Goal: Navigation & Orientation: Understand site structure

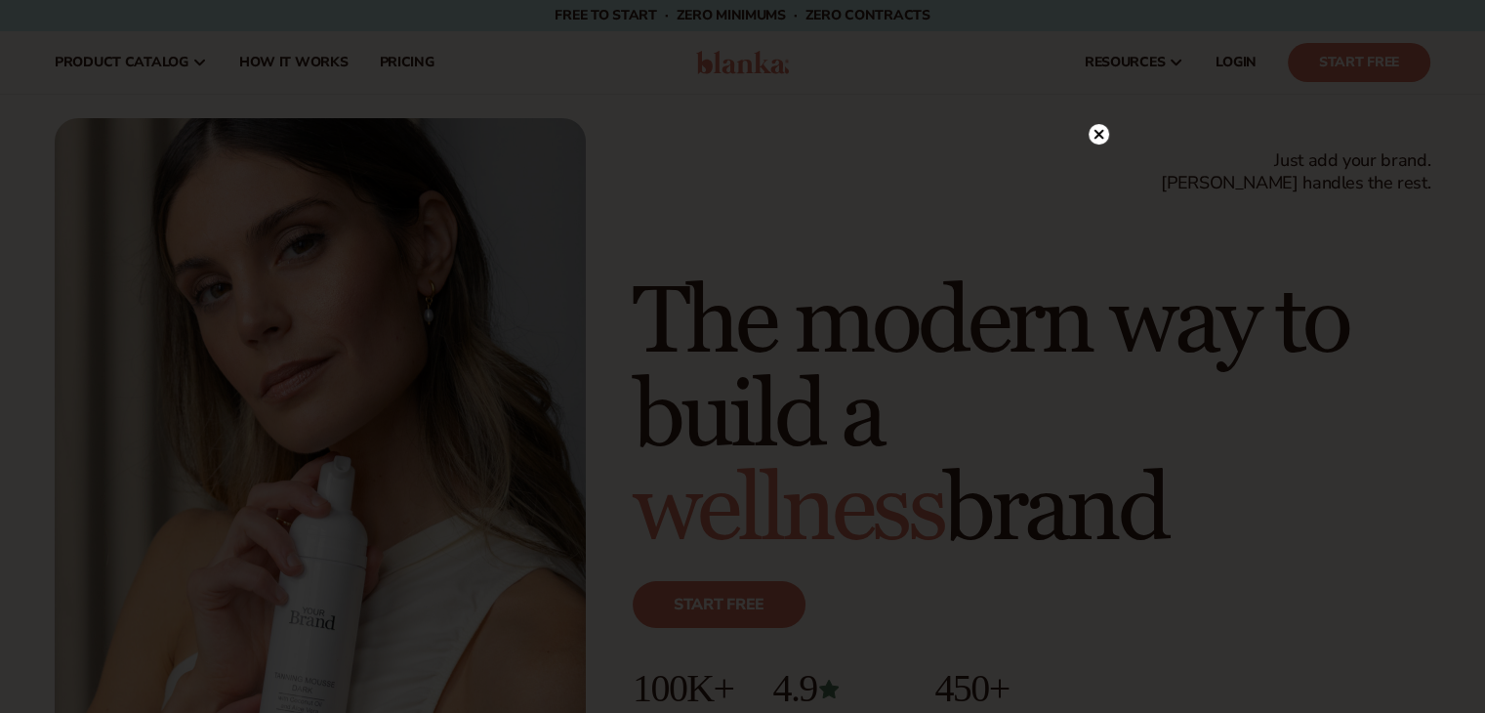
click at [1099, 130] on circle at bounding box center [1098, 134] width 20 height 20
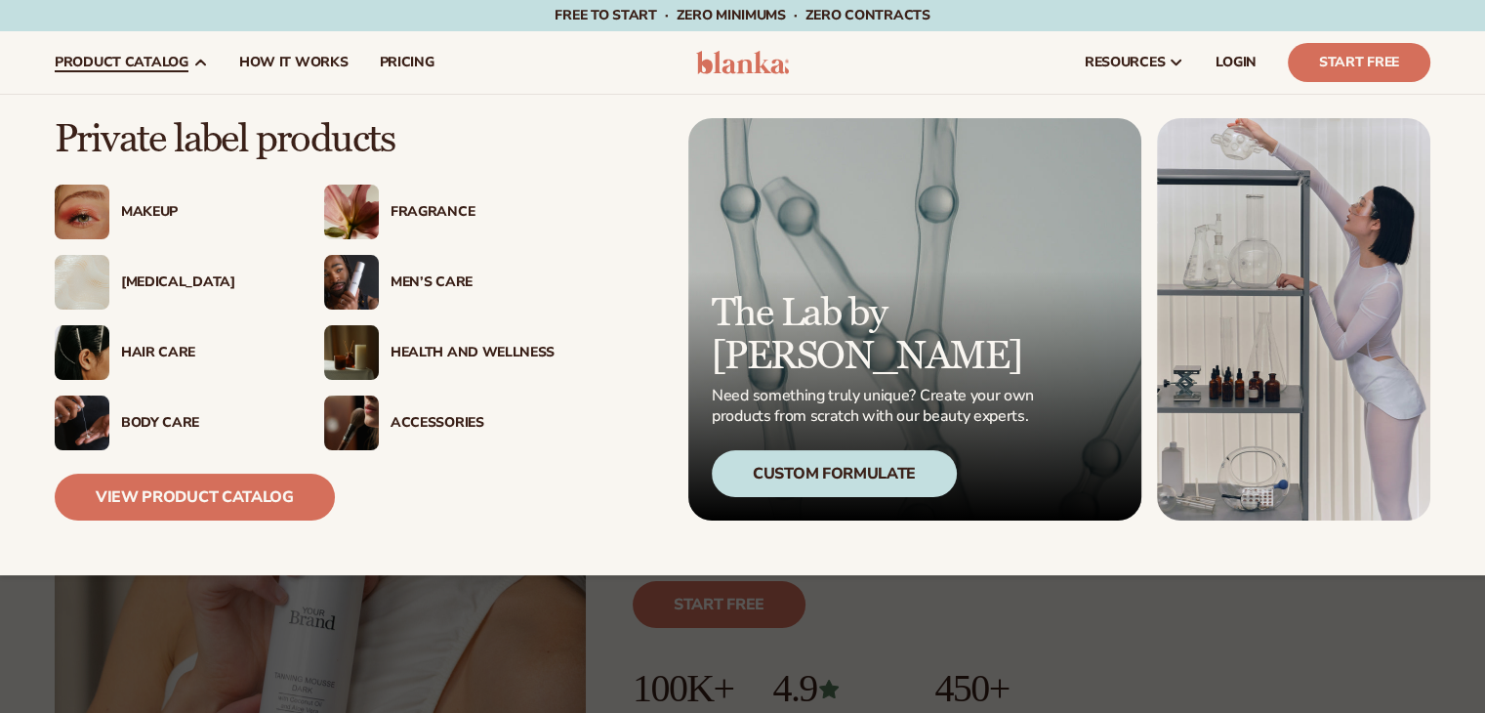
click at [451, 213] on div "Fragrance" at bounding box center [472, 212] width 164 height 17
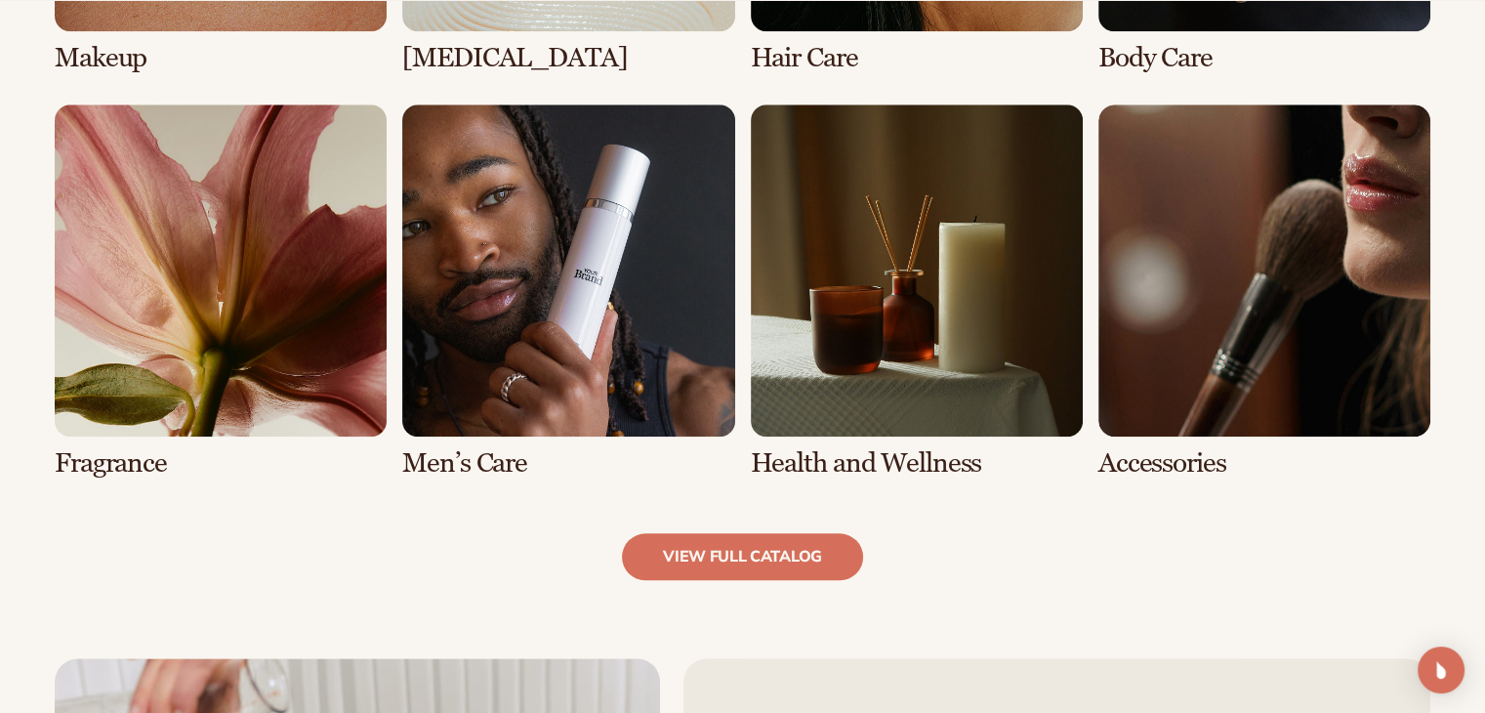
scroll to position [1855, 0]
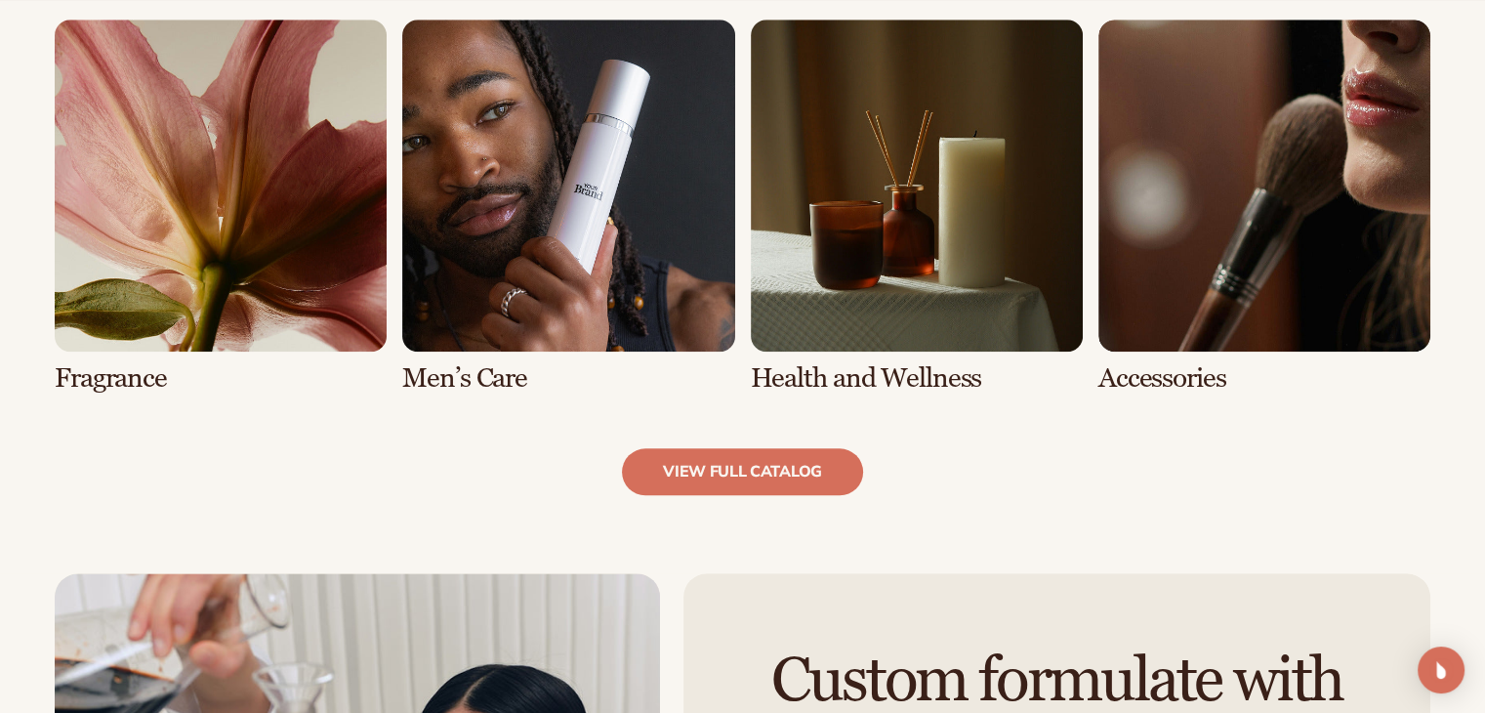
click at [211, 293] on link "5 / 8" at bounding box center [221, 207] width 332 height 374
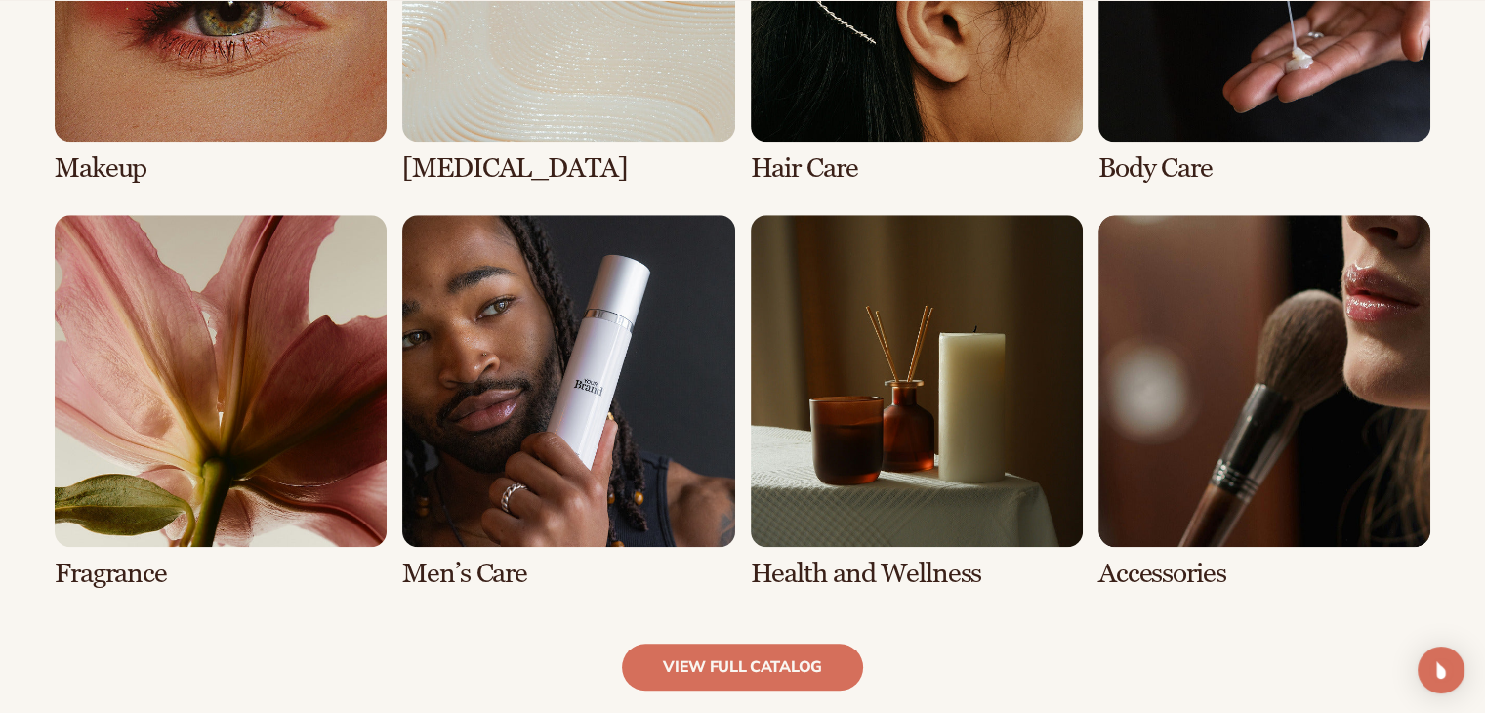
scroll to position [1855, 0]
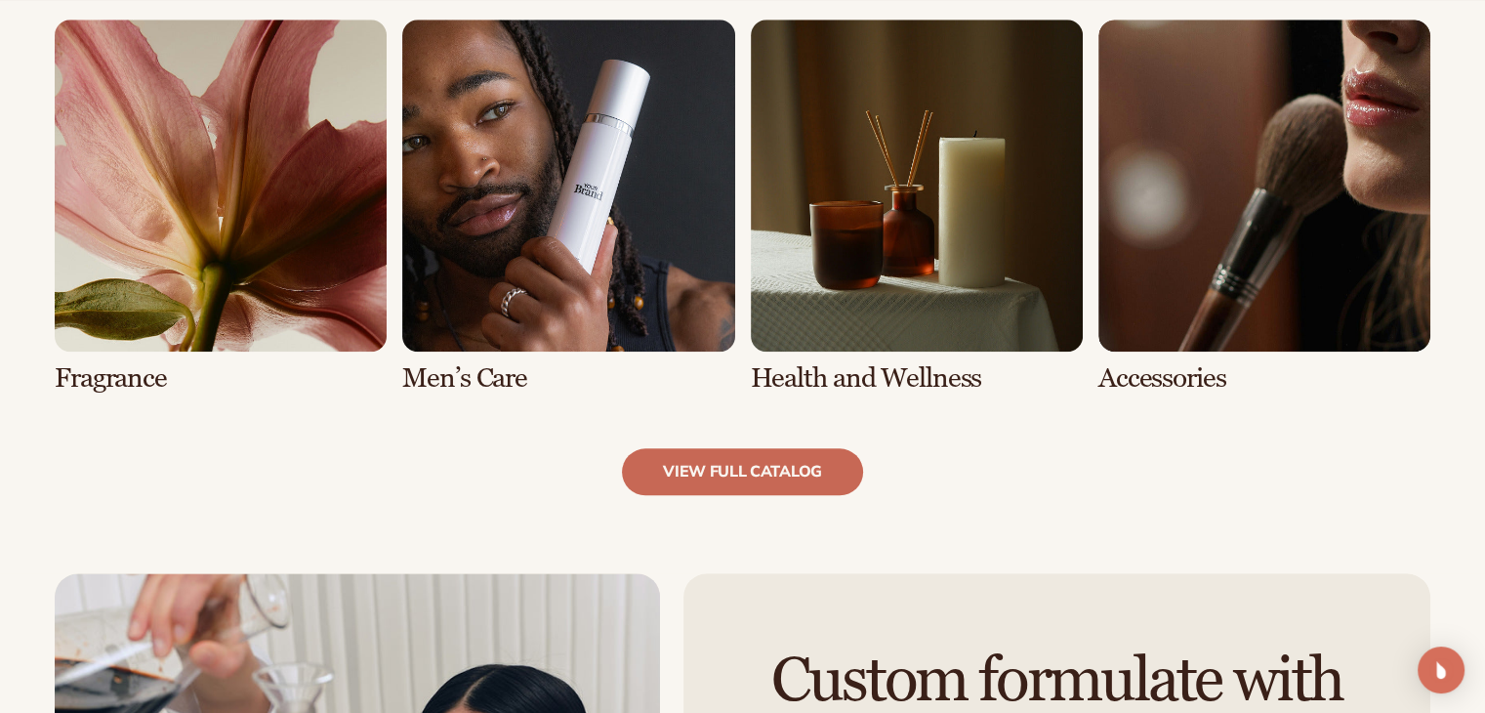
click at [757, 481] on link "view full catalog" at bounding box center [742, 471] width 241 height 47
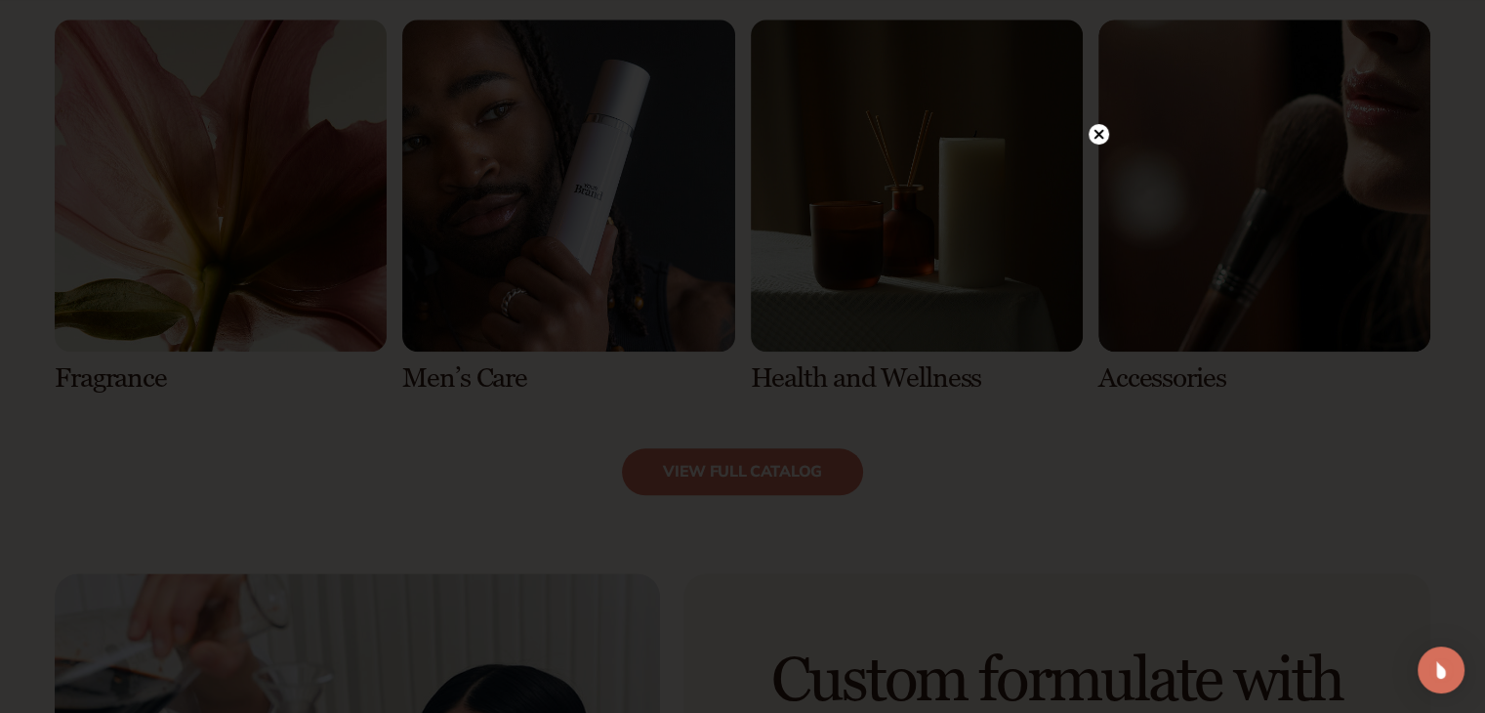
click at [1094, 134] on circle at bounding box center [1098, 134] width 20 height 20
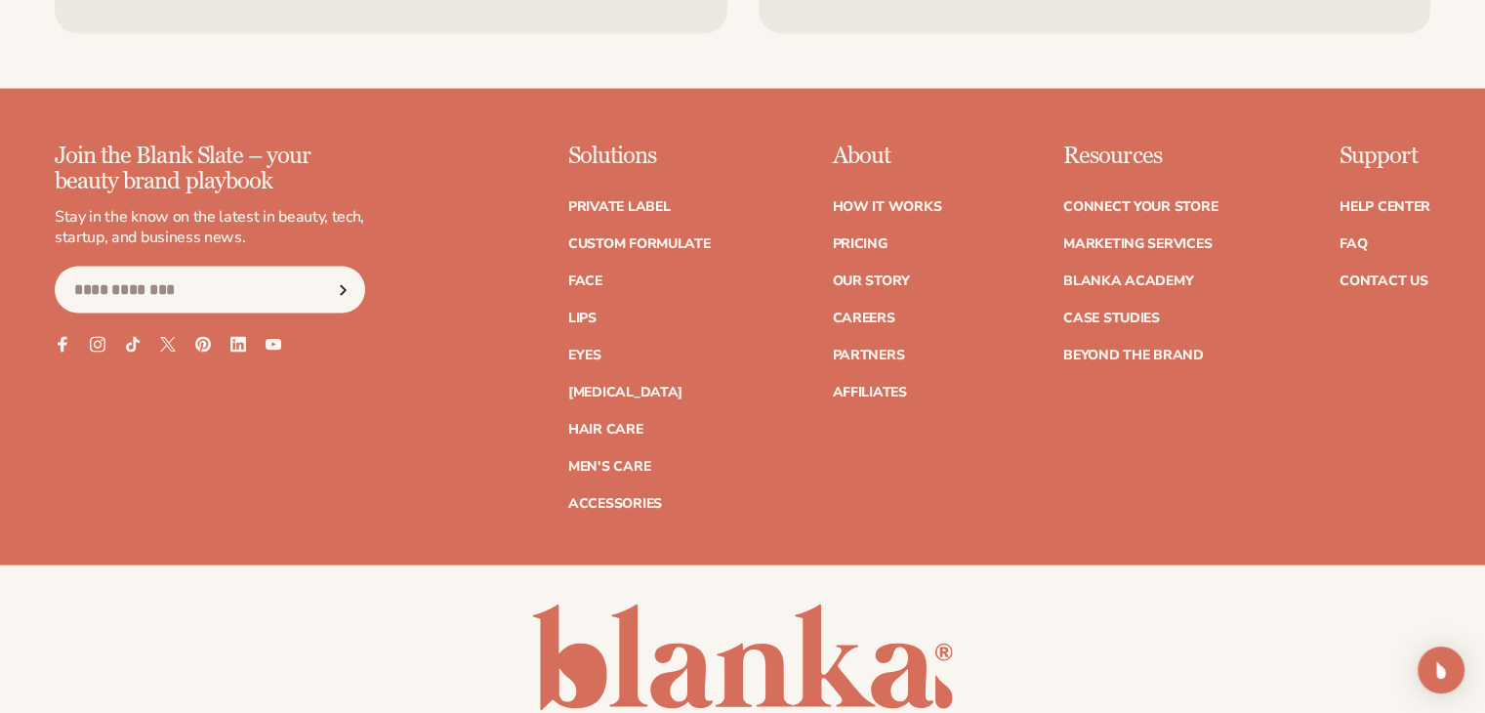
scroll to position [4197, 0]
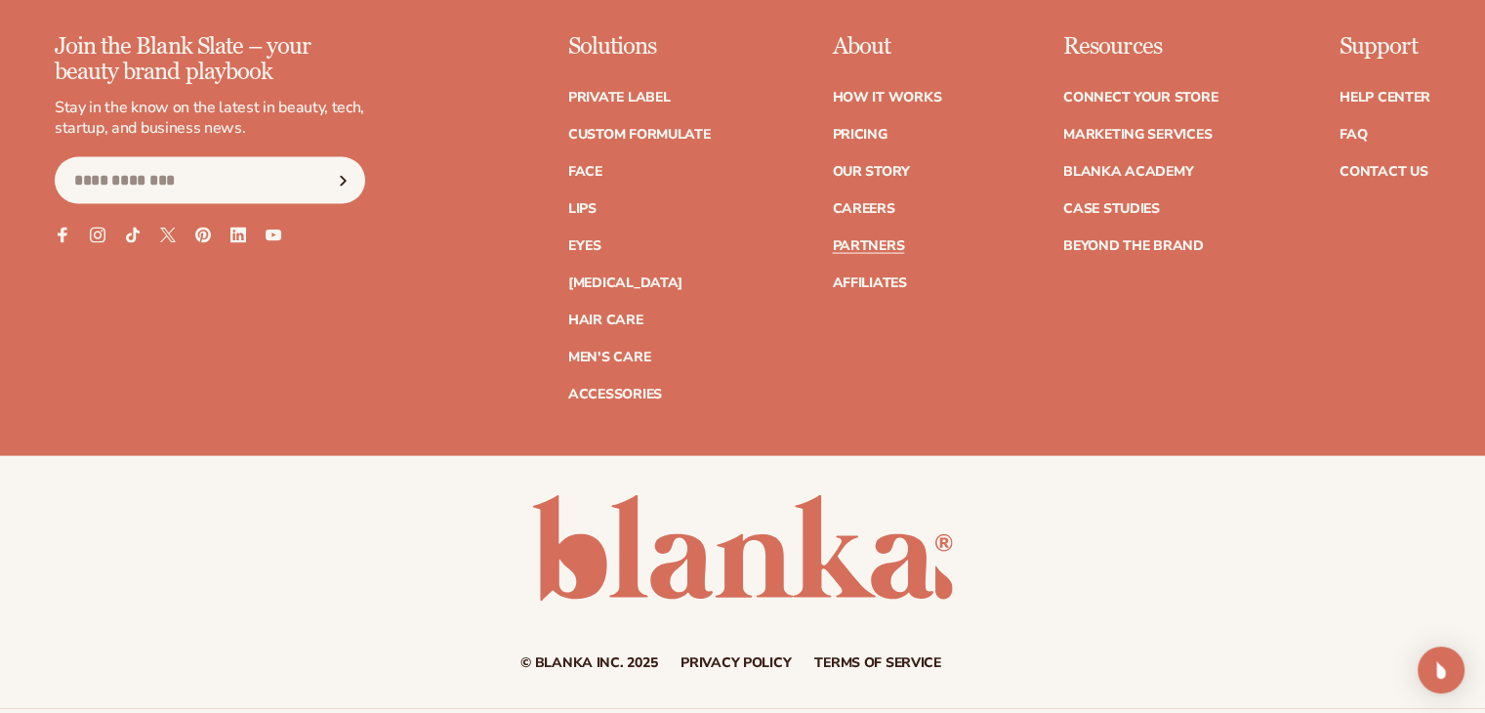
click at [863, 239] on link "Partners" at bounding box center [868, 246] width 72 height 14
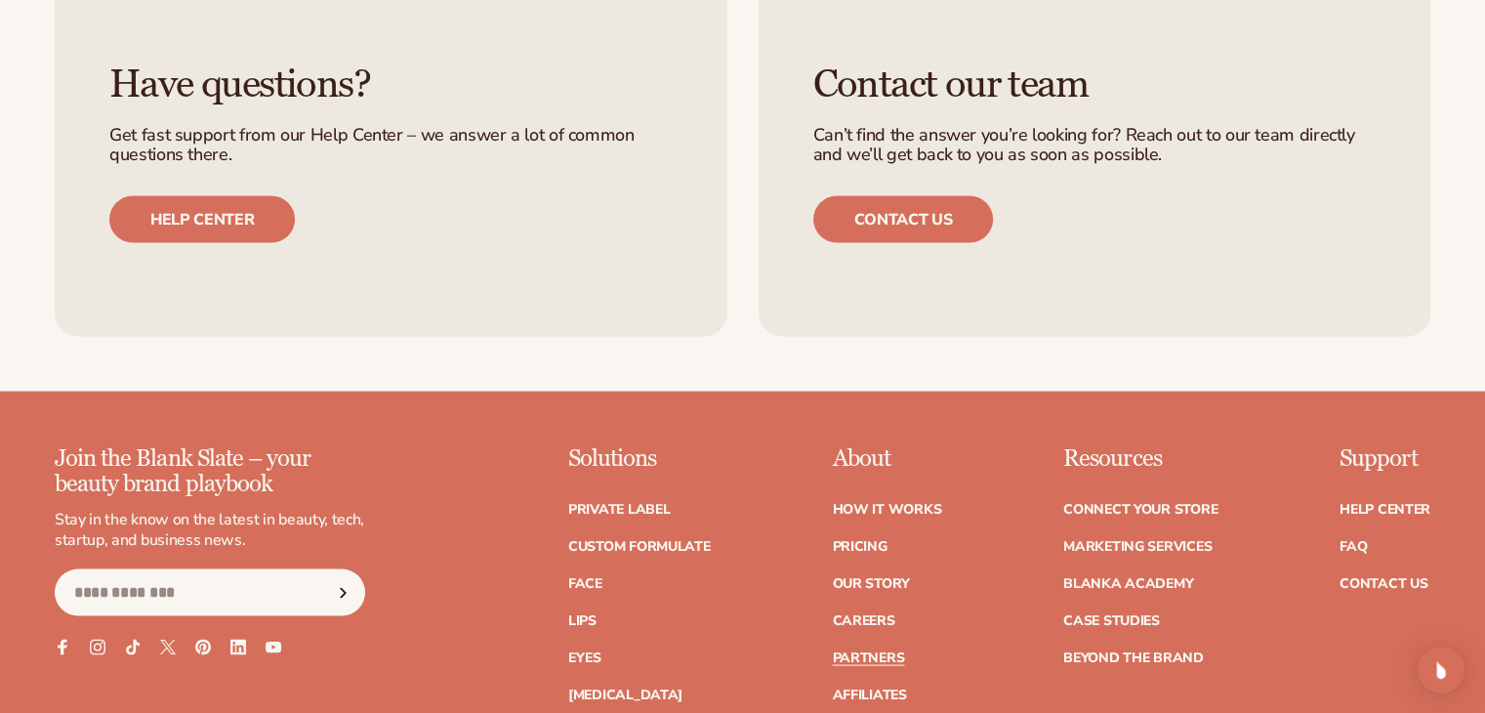
scroll to position [4230, 0]
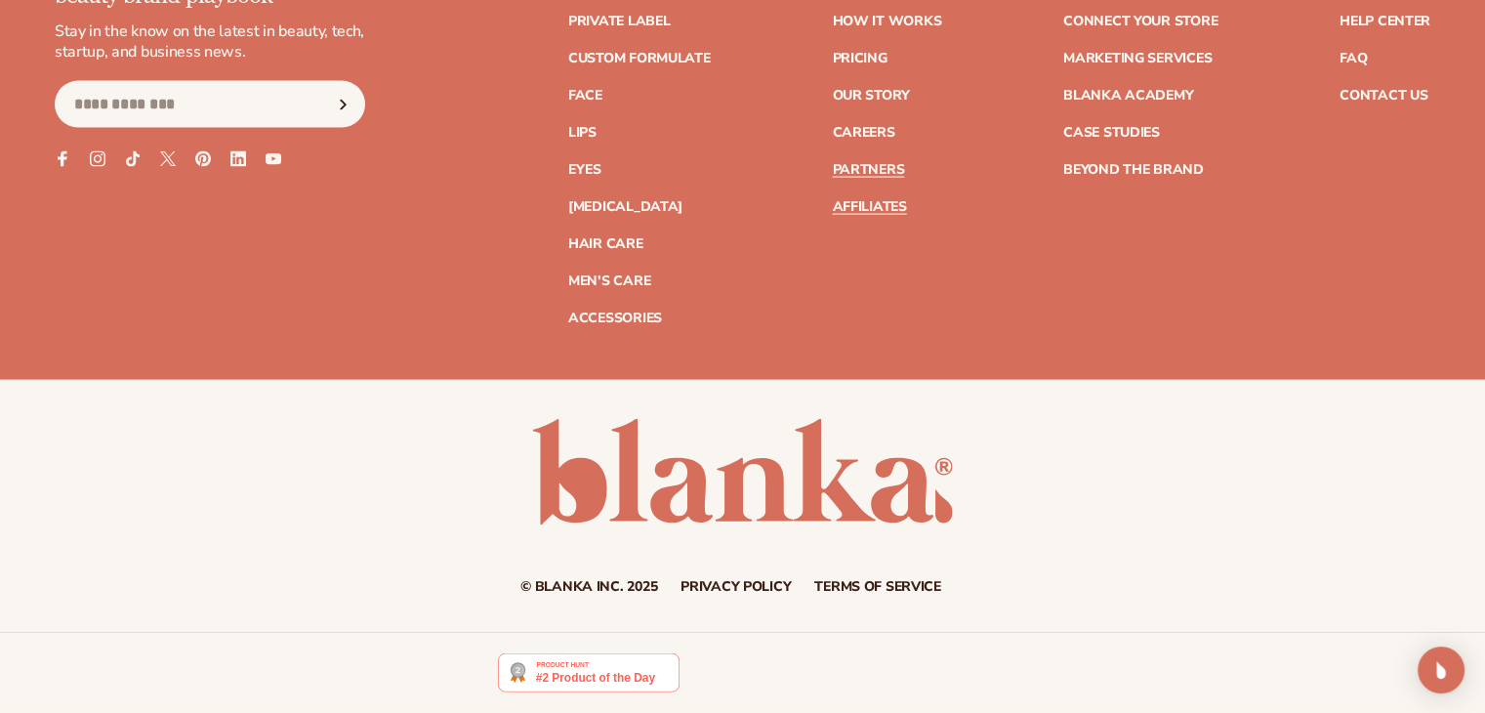
click at [873, 202] on link "Affiliates" at bounding box center [869, 207] width 74 height 14
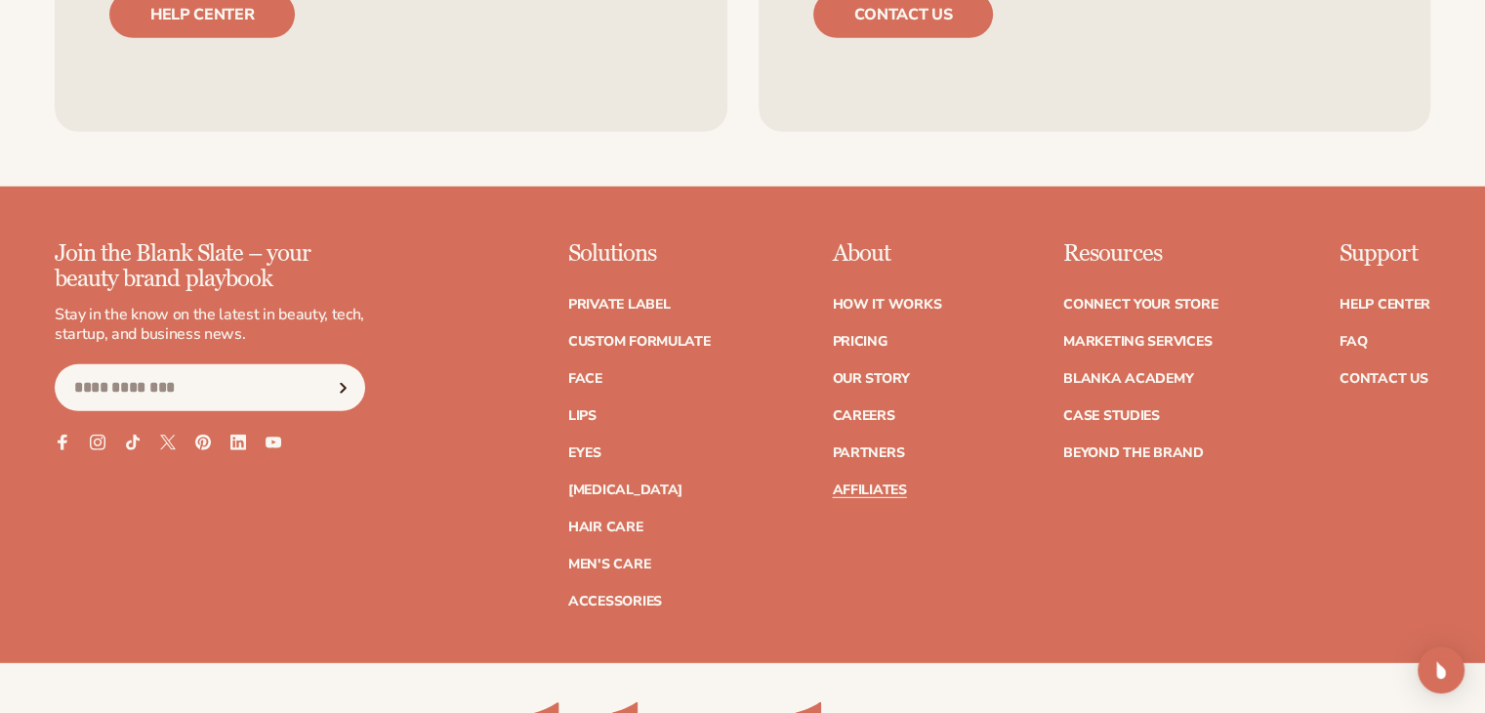
scroll to position [5661, 0]
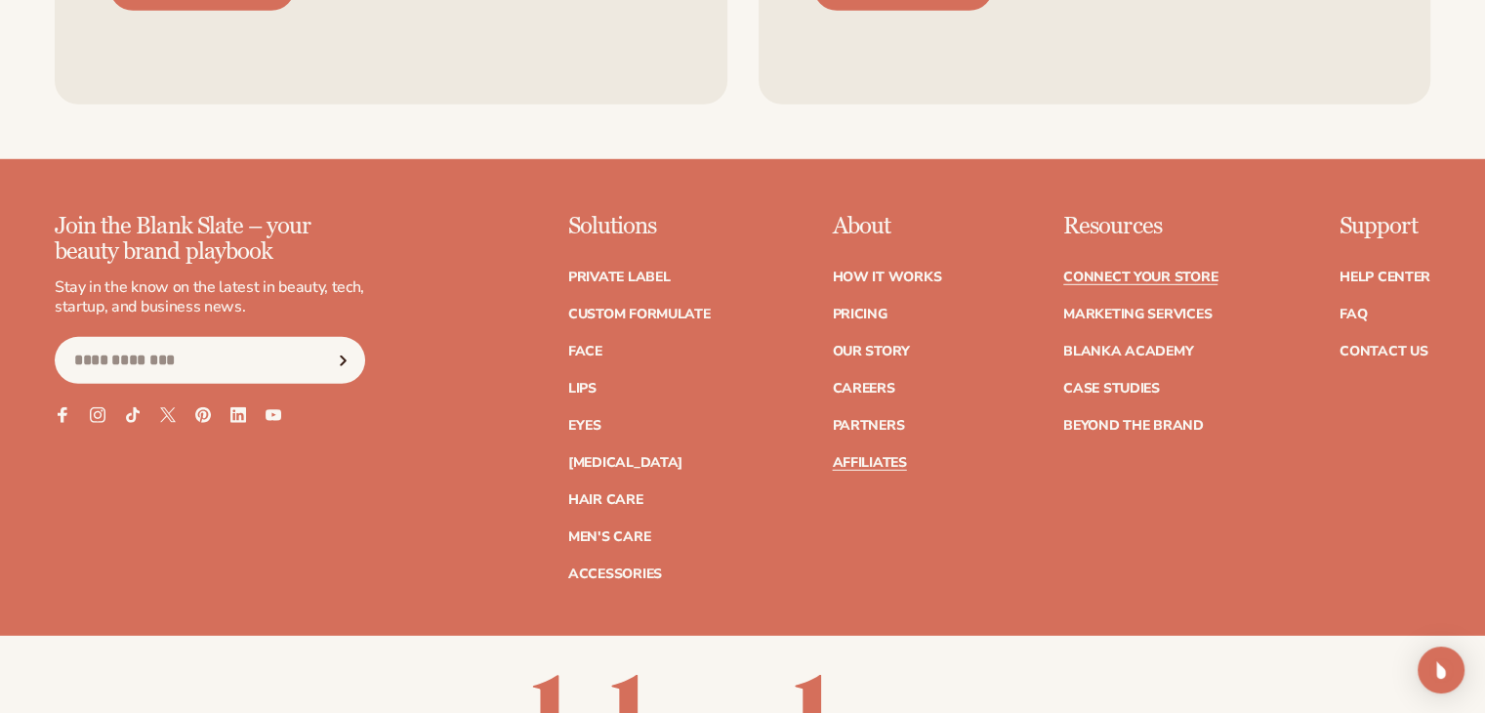
click at [1066, 270] on link "Connect your store" at bounding box center [1140, 277] width 154 height 14
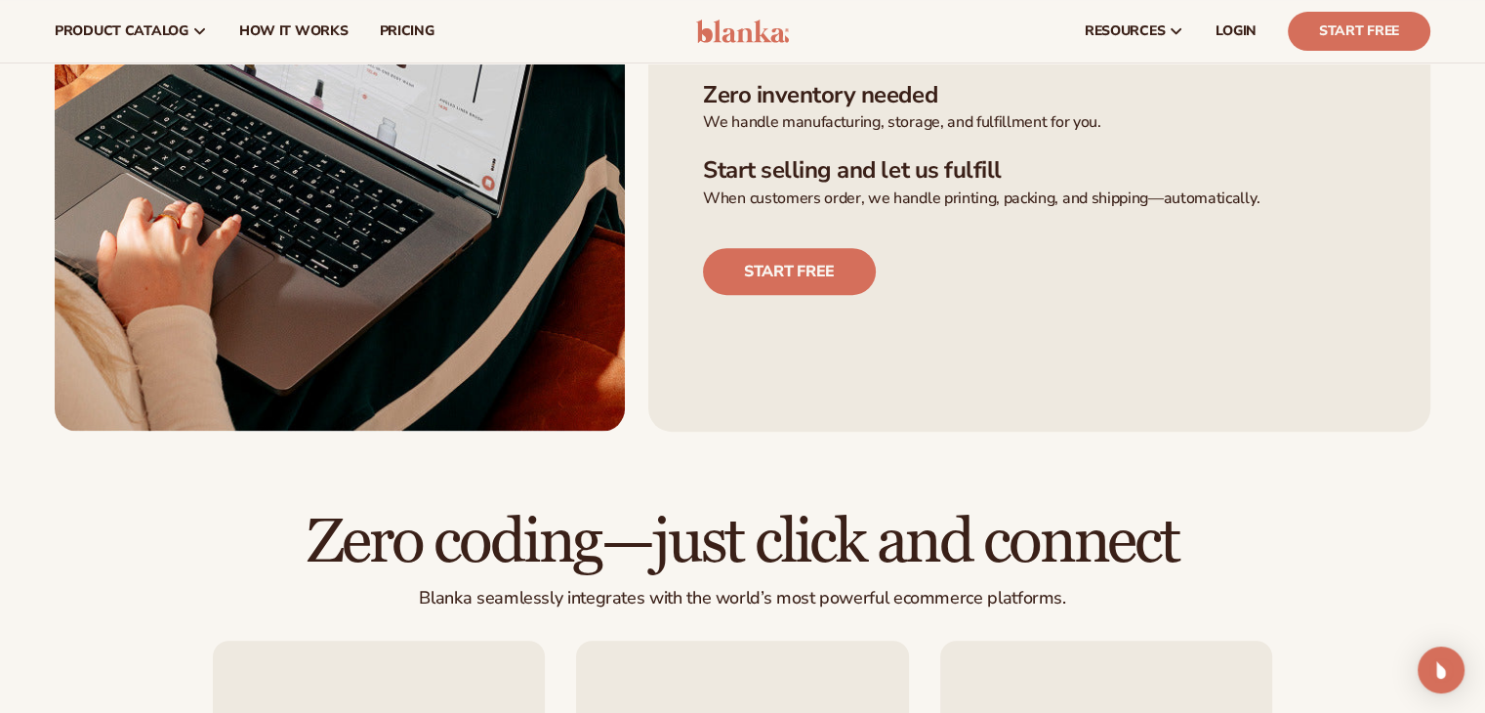
scroll to position [468, 0]
